Goal: Information Seeking & Learning: Find specific fact

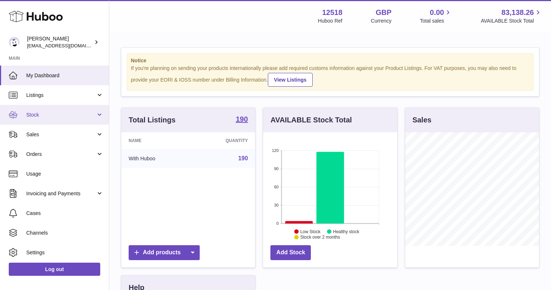
click at [54, 113] on span "Stock" at bounding box center [61, 114] width 70 height 7
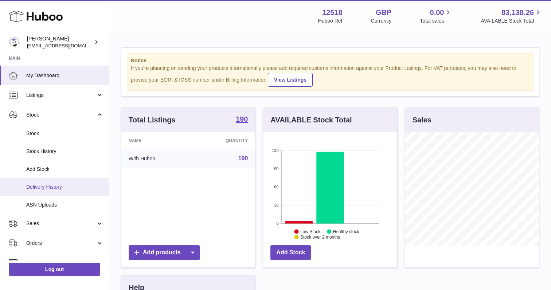
click at [65, 186] on span "Delivery History" at bounding box center [64, 187] width 77 height 7
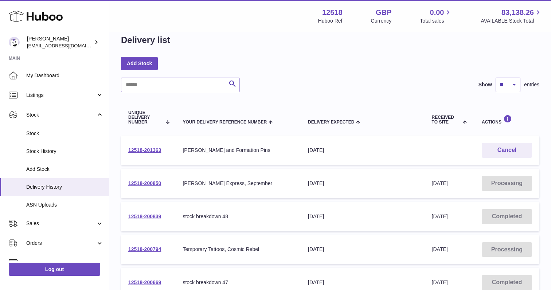
scroll to position [11, 0]
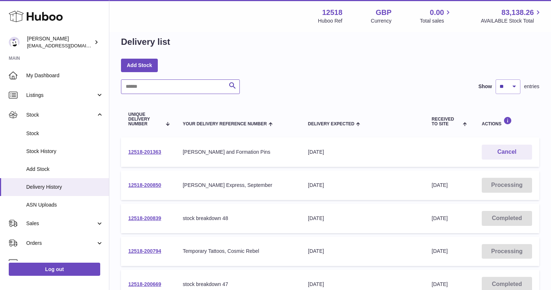
click at [167, 89] on input "text" at bounding box center [180, 86] width 119 height 15
click at [141, 186] on link "12518-200850" at bounding box center [144, 185] width 33 height 6
click at [150, 152] on link "12518-201363" at bounding box center [144, 152] width 33 height 6
click at [154, 217] on link "12518-200839" at bounding box center [144, 218] width 33 height 6
click at [154, 248] on link "12518-200794" at bounding box center [144, 251] width 33 height 6
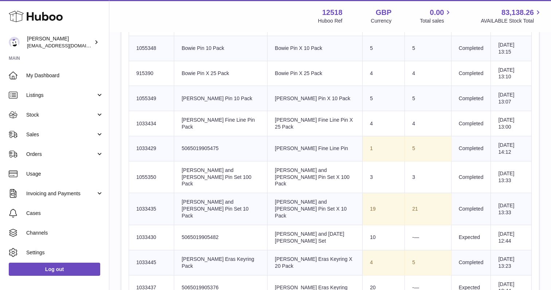
scroll to position [316, 0]
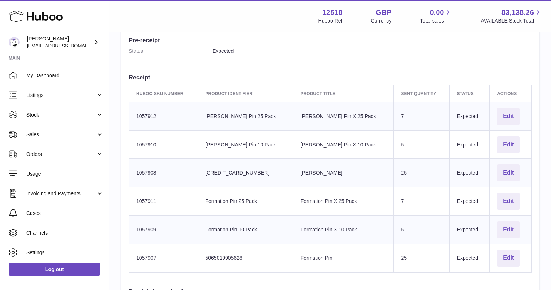
scroll to position [196, 0]
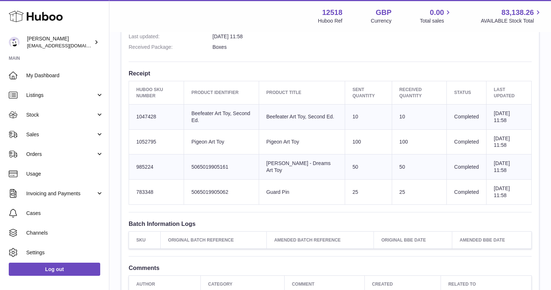
scroll to position [239, 0]
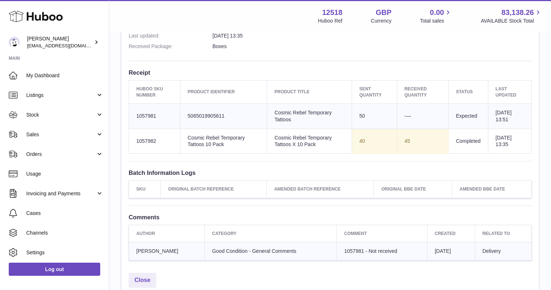
scroll to position [237, 0]
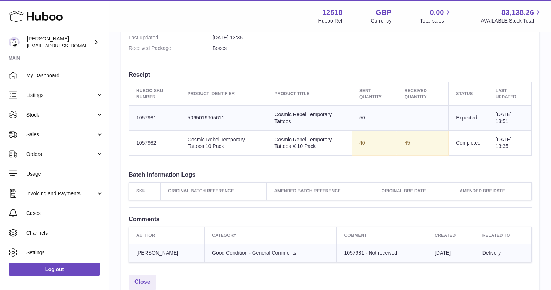
click at [145, 142] on td "Huboo SKU Number 1057982" at bounding box center [154, 142] width 51 height 25
copy td "1057982"
click at [147, 116] on td "Huboo SKU Number 1057981" at bounding box center [154, 117] width 51 height 25
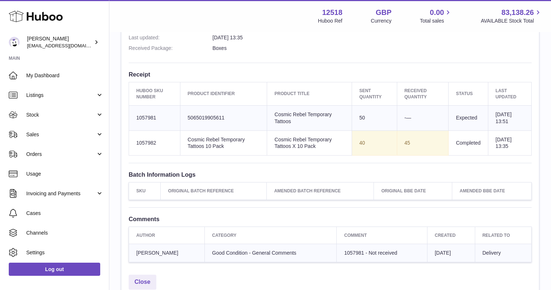
copy td "1057981"
click at [142, 115] on td "Huboo SKU Number 1057981" at bounding box center [154, 117] width 51 height 25
click at [148, 116] on td "Huboo SKU Number 1057981" at bounding box center [154, 117] width 51 height 25
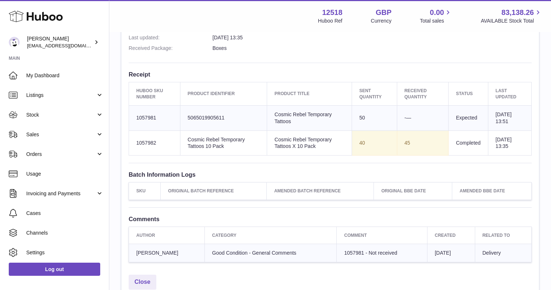
copy td "1057981"
